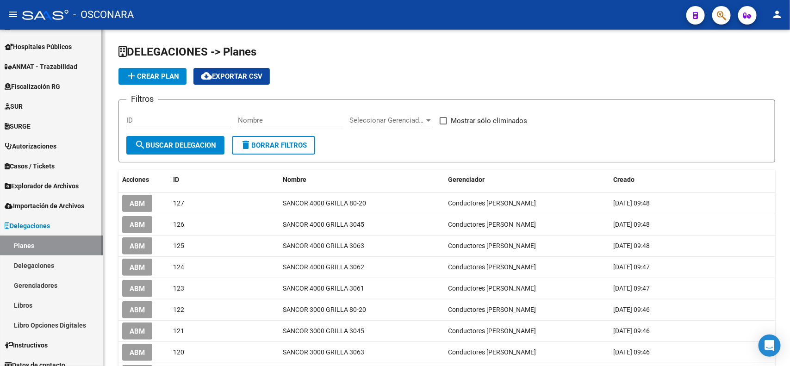
scroll to position [163, 0]
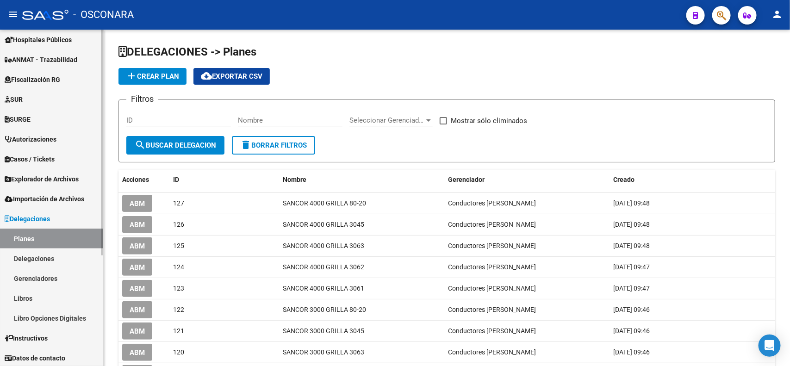
click at [96, 343] on div "Firma Express Reportes Tablero de Control Ingresos Percibidos Análisis de todos…" at bounding box center [53, 117] width 106 height 501
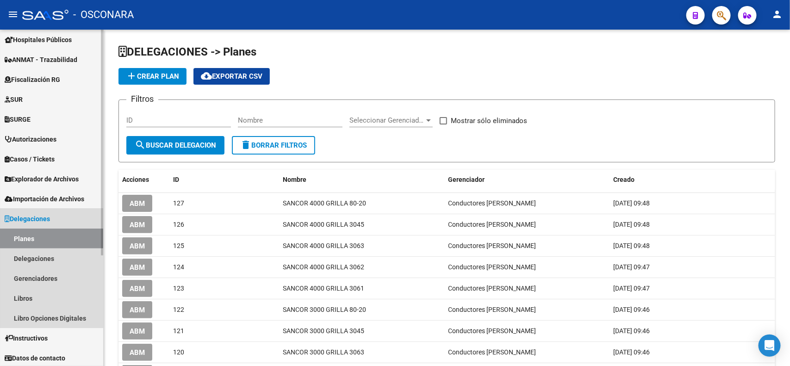
click at [49, 214] on span "Delegaciones" at bounding box center [27, 219] width 45 height 10
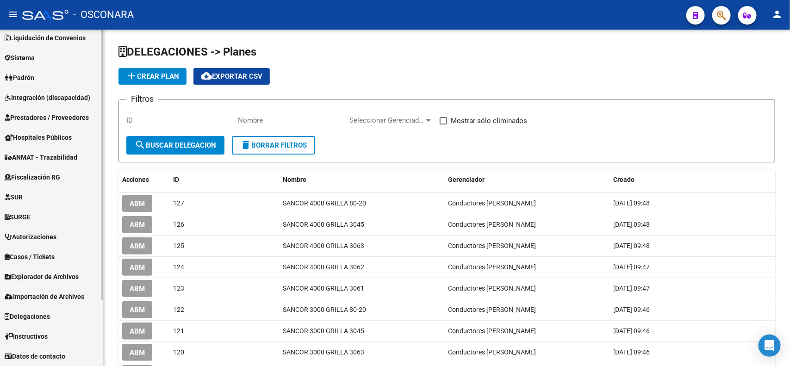
scroll to position [65, 0]
click at [56, 274] on span "Explorador de Archivos" at bounding box center [42, 277] width 74 height 10
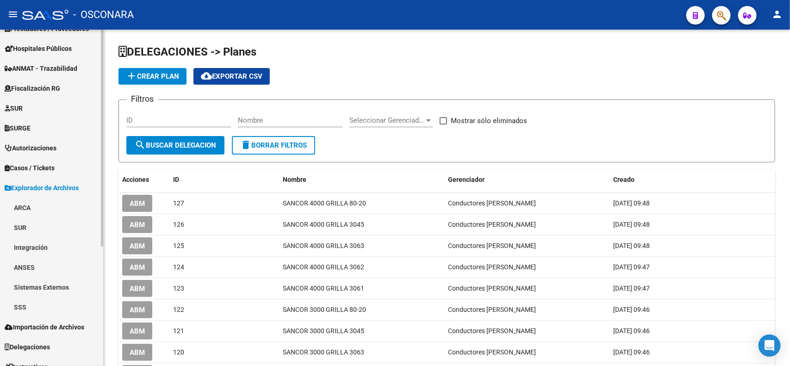
click at [100, 335] on div "Firma Express Reportes Tablero de Control Ingresos Percibidos Análisis de todos…" at bounding box center [53, 136] width 106 height 521
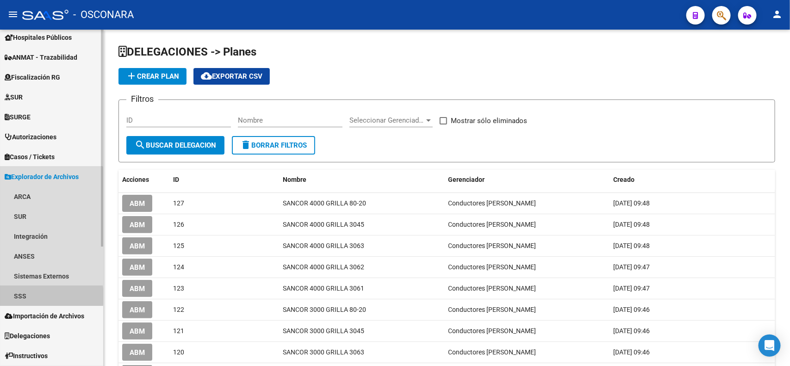
click at [25, 296] on link "SSS" at bounding box center [51, 296] width 103 height 20
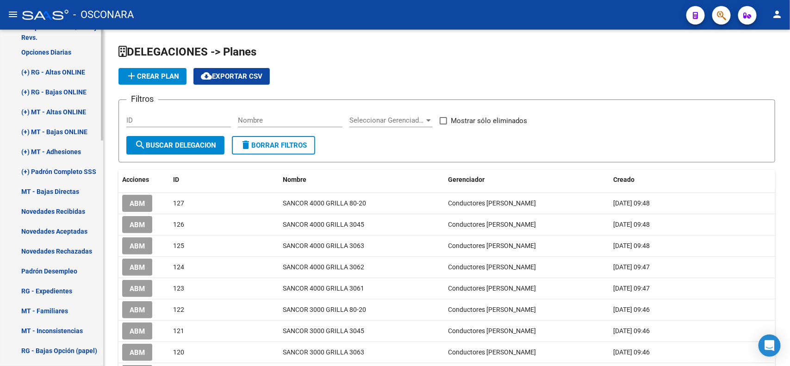
scroll to position [450, 0]
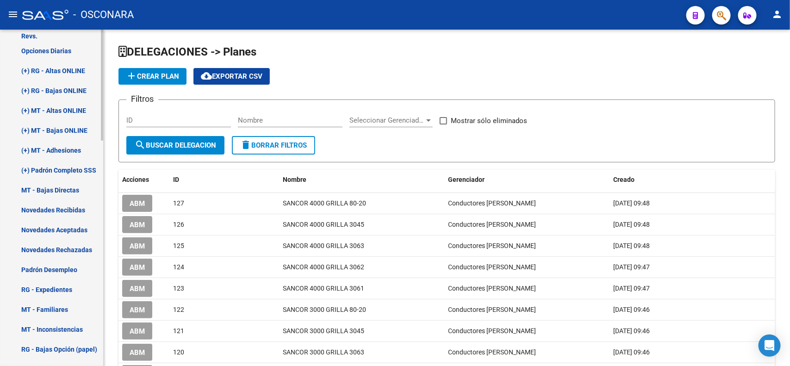
click at [107, 285] on mat-sidenav-container "Firma Express Reportes Tablero de Control Ingresos Percibidos Análisis de todos…" at bounding box center [395, 198] width 790 height 336
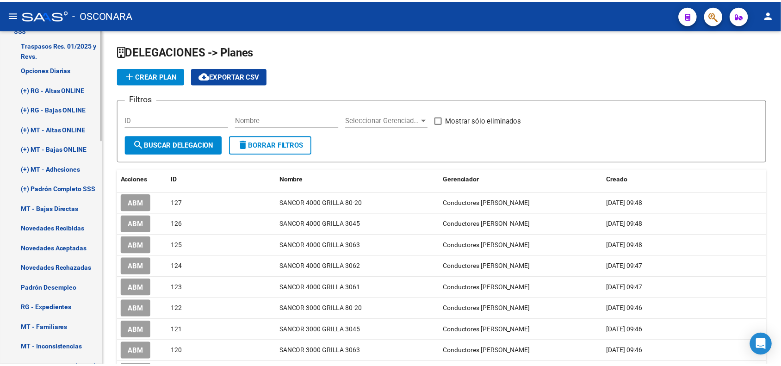
scroll to position [429, 0]
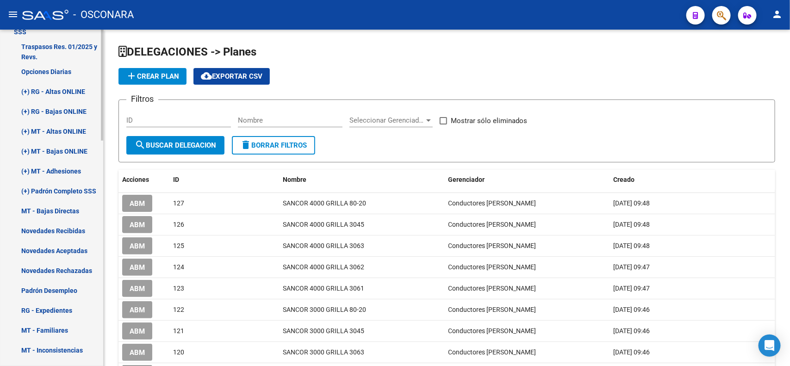
click at [102, 202] on div at bounding box center [102, 226] width 2 height 111
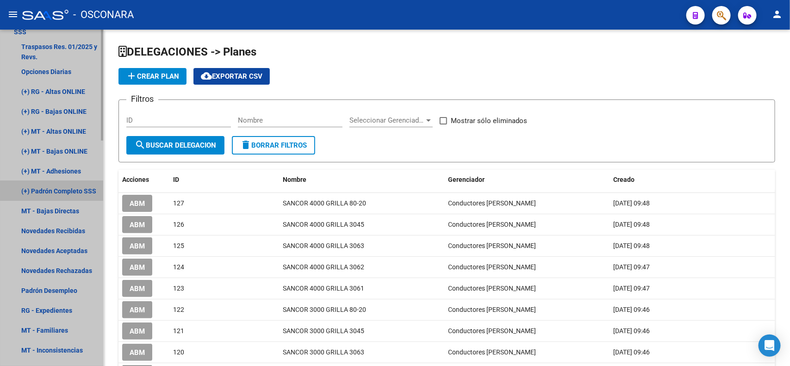
click at [88, 195] on link "(+) Padrón Completo SSS" at bounding box center [51, 191] width 103 height 20
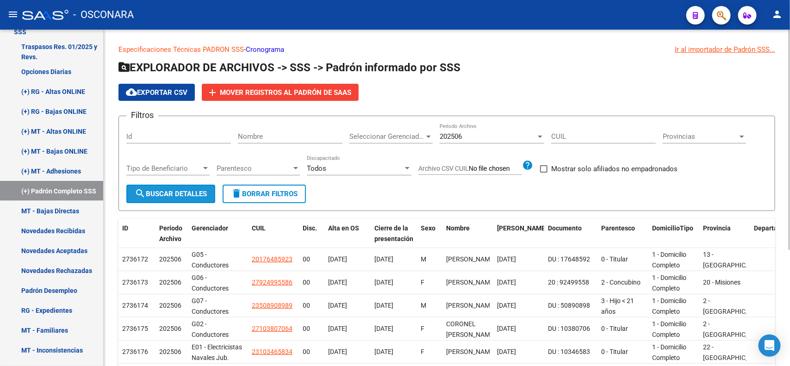
click at [169, 197] on button "search Buscar Detalles" at bounding box center [170, 194] width 89 height 19
click at [166, 93] on span "cloud_download Exportar CSV" at bounding box center [157, 92] width 62 height 8
click at [721, 22] on span "button" at bounding box center [721, 15] width 9 height 19
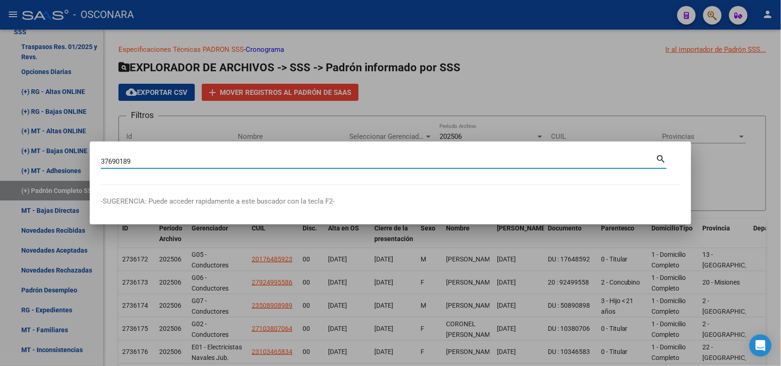
type input "37690189"
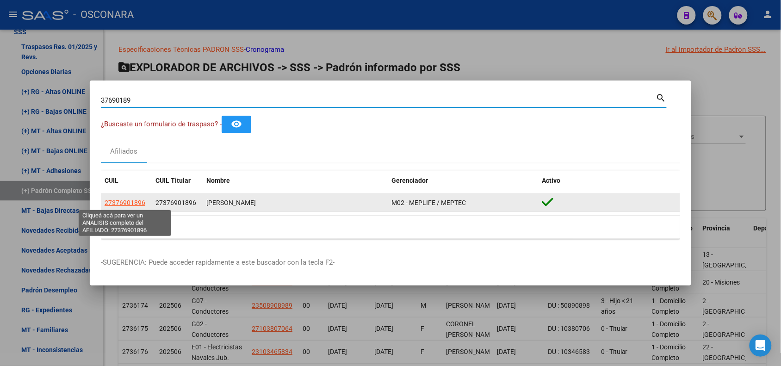
click at [130, 200] on span "27376901896" at bounding box center [125, 202] width 41 height 7
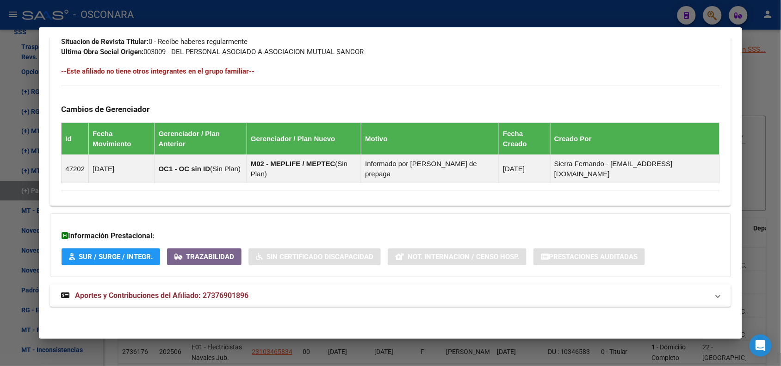
click at [248, 297] on mat-panel-title "Aportes y Contribuciones del Afiliado: 27376901896" at bounding box center [384, 295] width 647 height 11
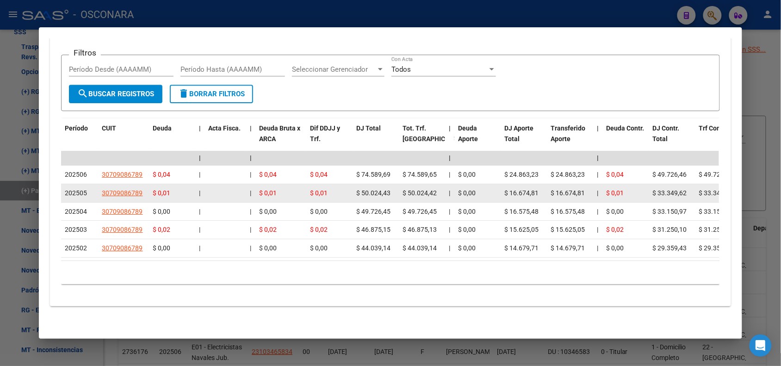
scroll to position [576, 0]
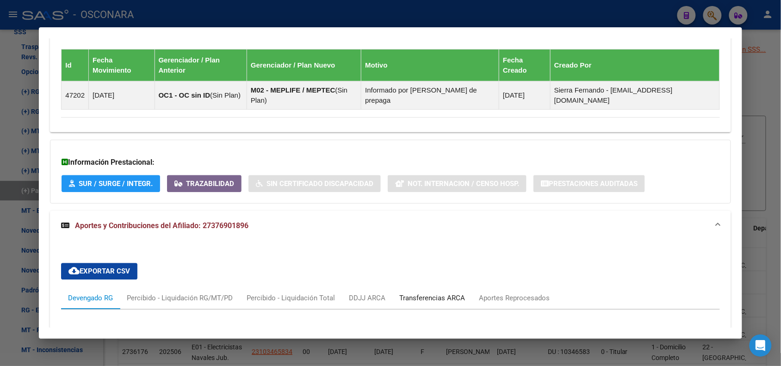
click at [429, 297] on div "Transferencias ARCA" at bounding box center [432, 298] width 66 height 10
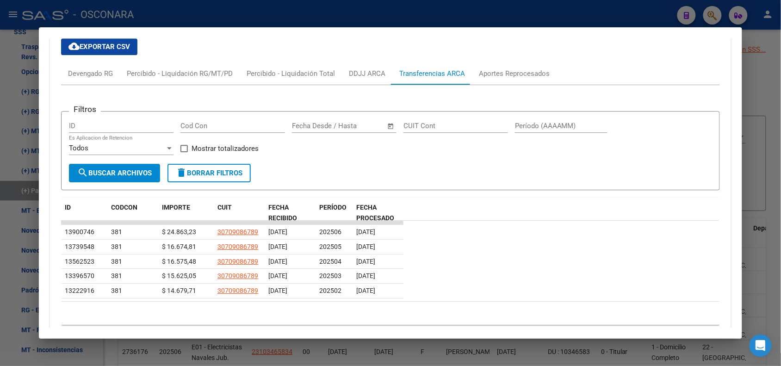
scroll to position [822, 0]
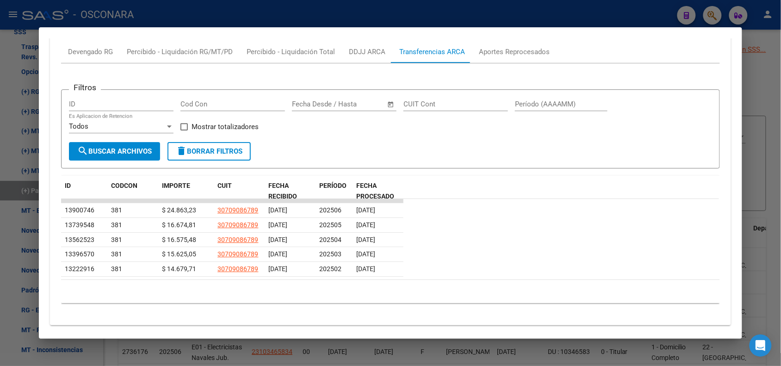
click at [572, 44] on div "Devengado RG Percibido - Liquidación RG/MT/PD Percibido - Liquidación Total DDJ…" at bounding box center [390, 52] width 659 height 22
click at [546, 235] on datatable-row-wrapper "13562523 381 $ 16.575,48 30709086789 [DATE] 202504 [DATE]" at bounding box center [390, 240] width 658 height 15
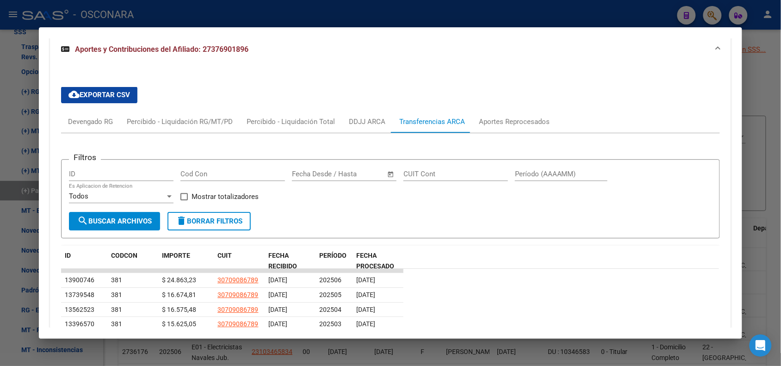
scroll to position [747, 0]
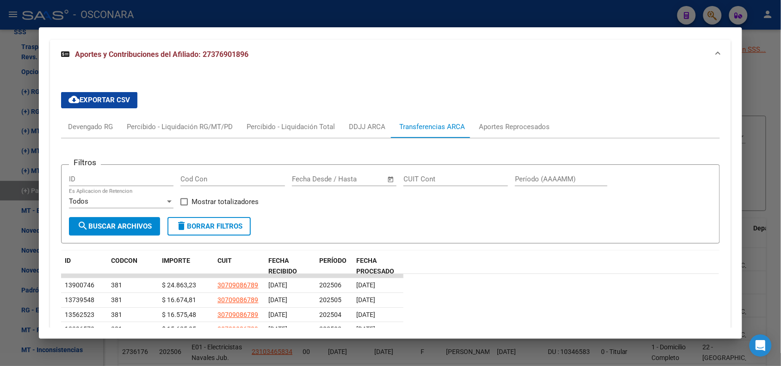
click at [553, 235] on form "Filtros ID Cod Con Start date – End date Fecha Desde / Hasta CUIT Cont Período …" at bounding box center [390, 204] width 659 height 80
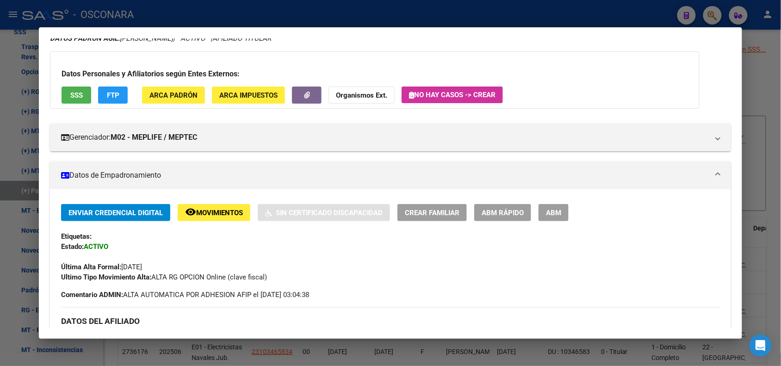
scroll to position [0, 0]
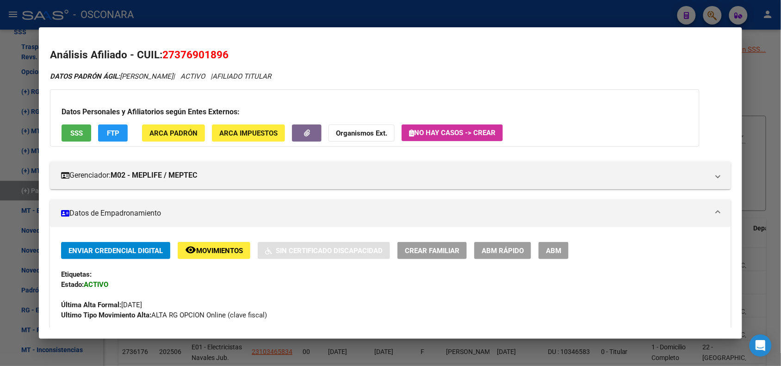
drag, startPoint x: 553, startPoint y: 235, endPoint x: 459, endPoint y: -45, distance: 295.2
click at [459, 0] on html "menu - OSCONARA person Firma Express Reportes Tablero de Control Ingresos Perci…" at bounding box center [390, 183] width 781 height 366
click at [387, 8] on div at bounding box center [390, 183] width 781 height 366
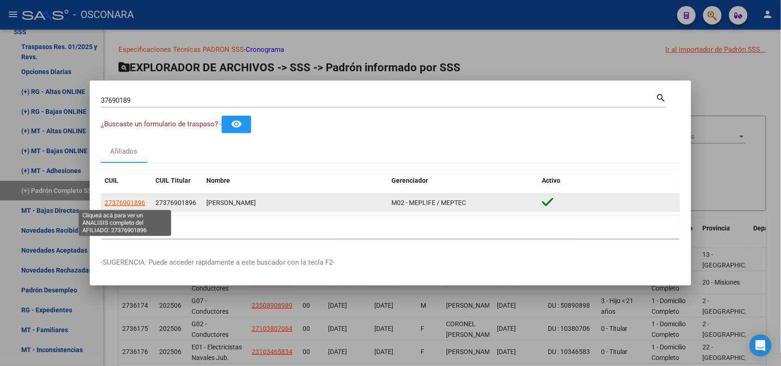
click at [121, 201] on span "27376901896" at bounding box center [125, 202] width 41 height 7
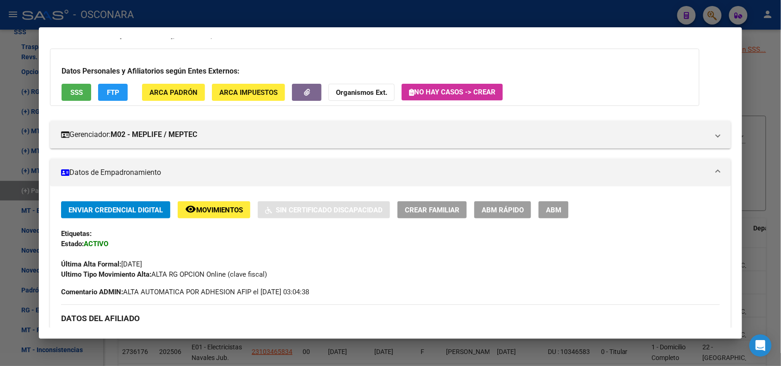
scroll to position [37, 0]
